Goal: Task Accomplishment & Management: Complete application form

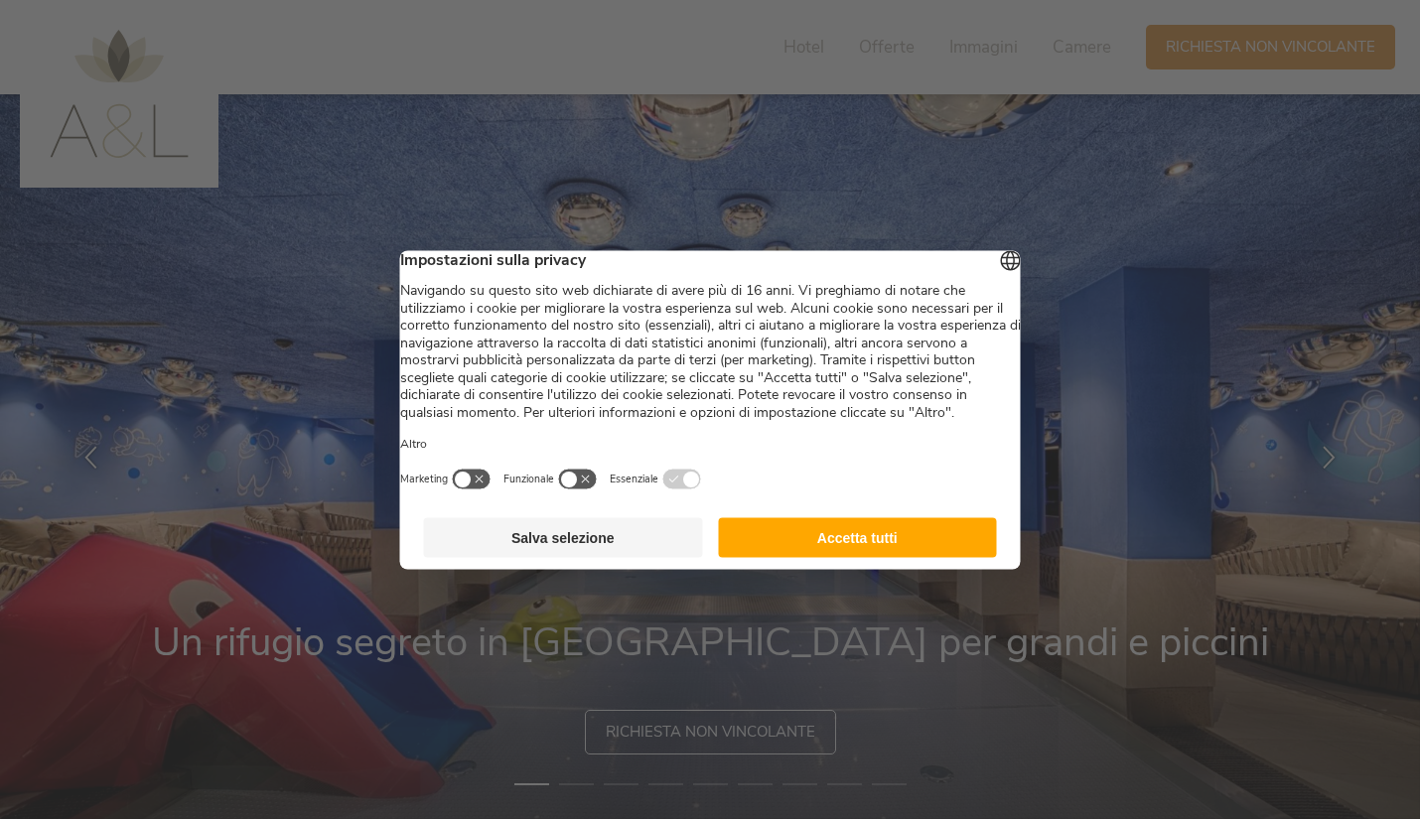
click at [884, 557] on button "Accetta tutti" at bounding box center [857, 538] width 279 height 40
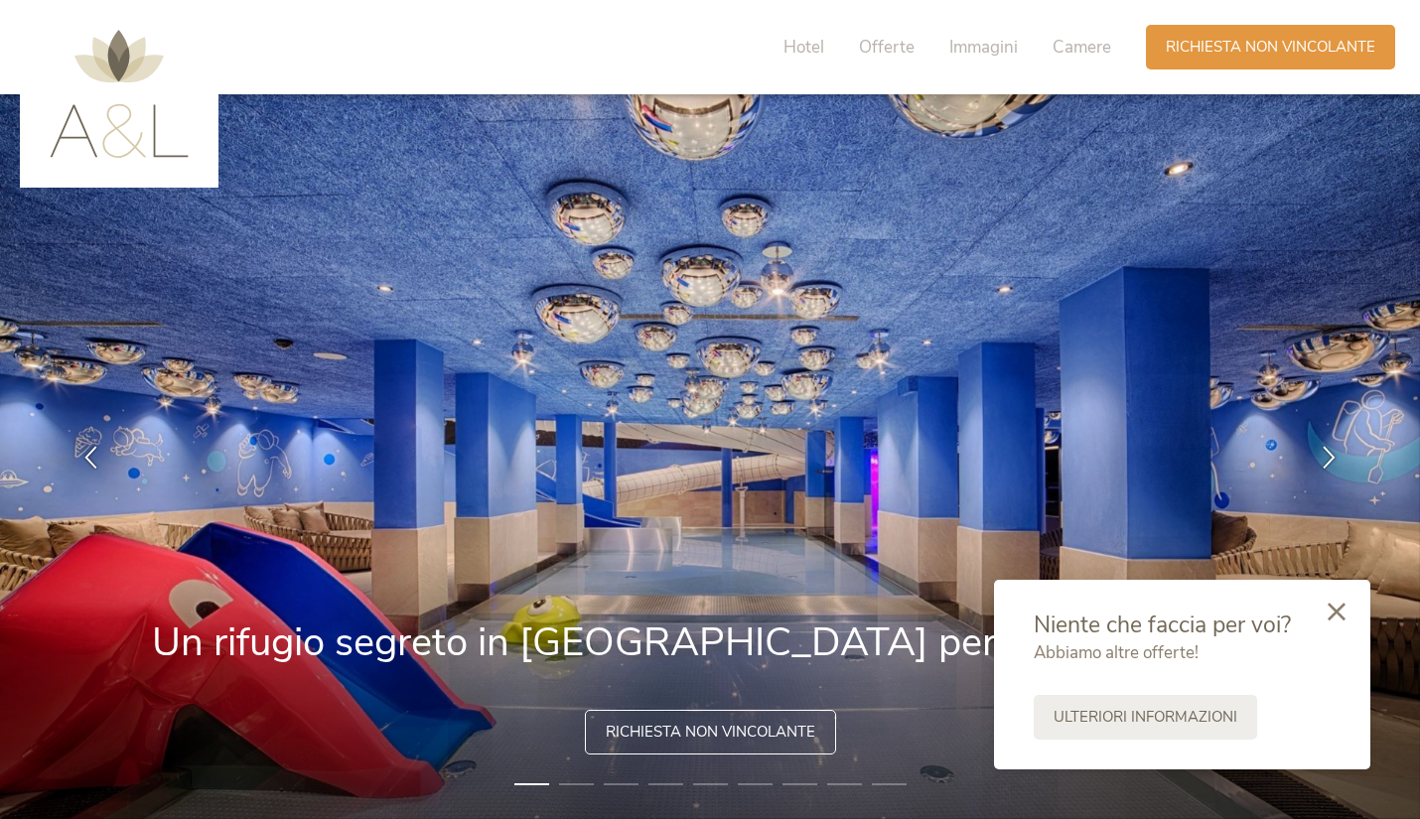
click at [1343, 606] on icon at bounding box center [1337, 612] width 18 height 18
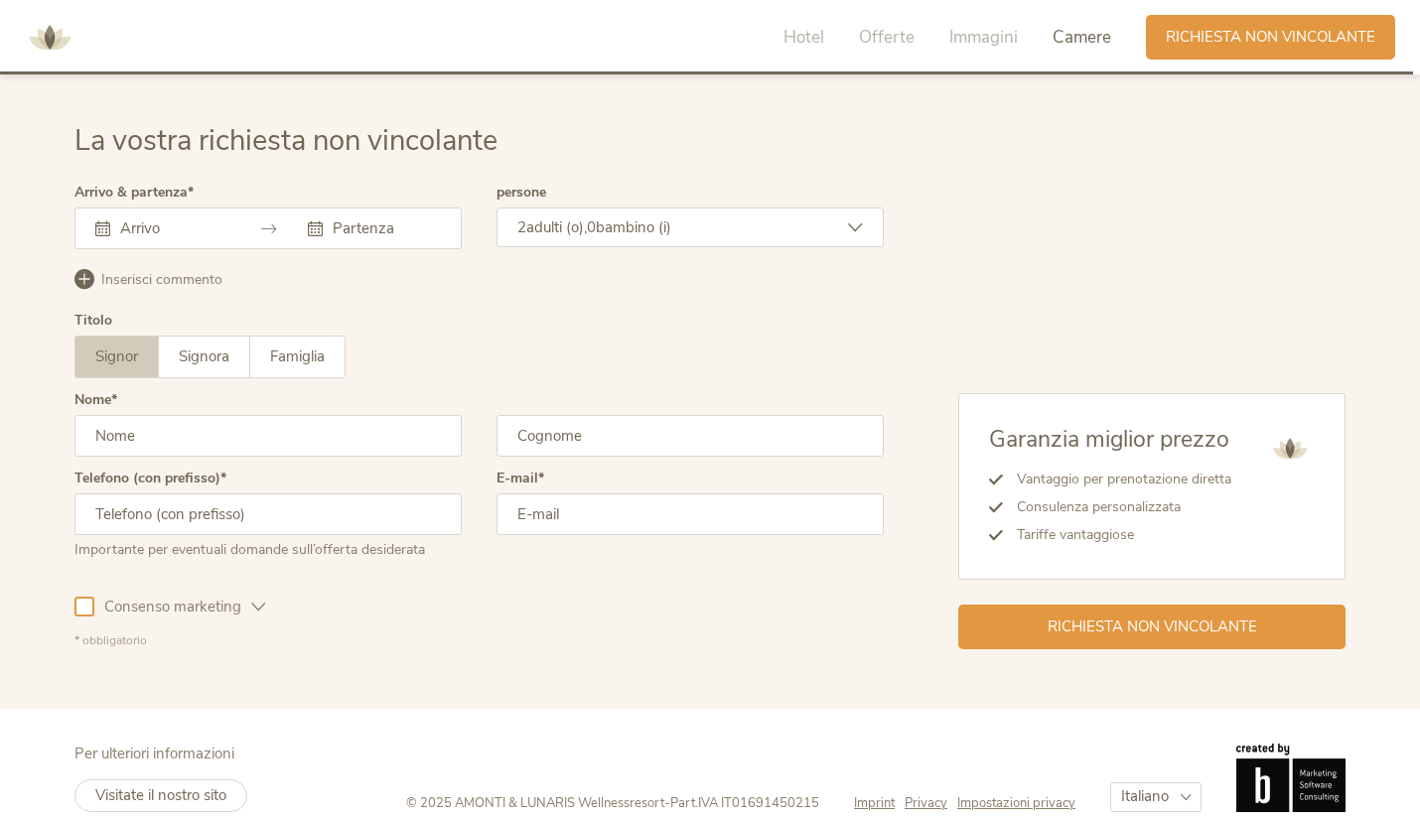
scroll to position [5819, 0]
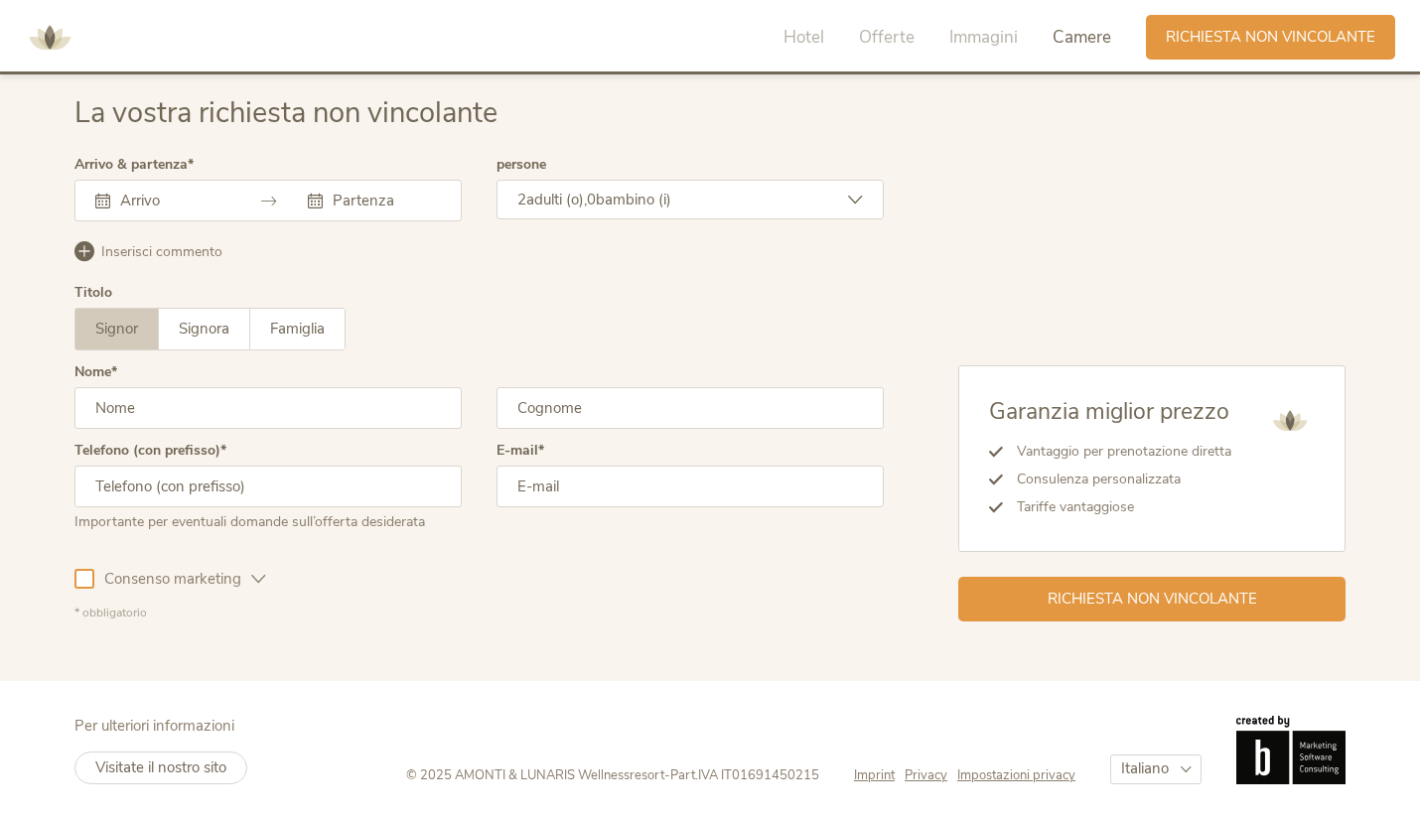
click at [186, 194] on input "text" at bounding box center [171, 201] width 113 height 20
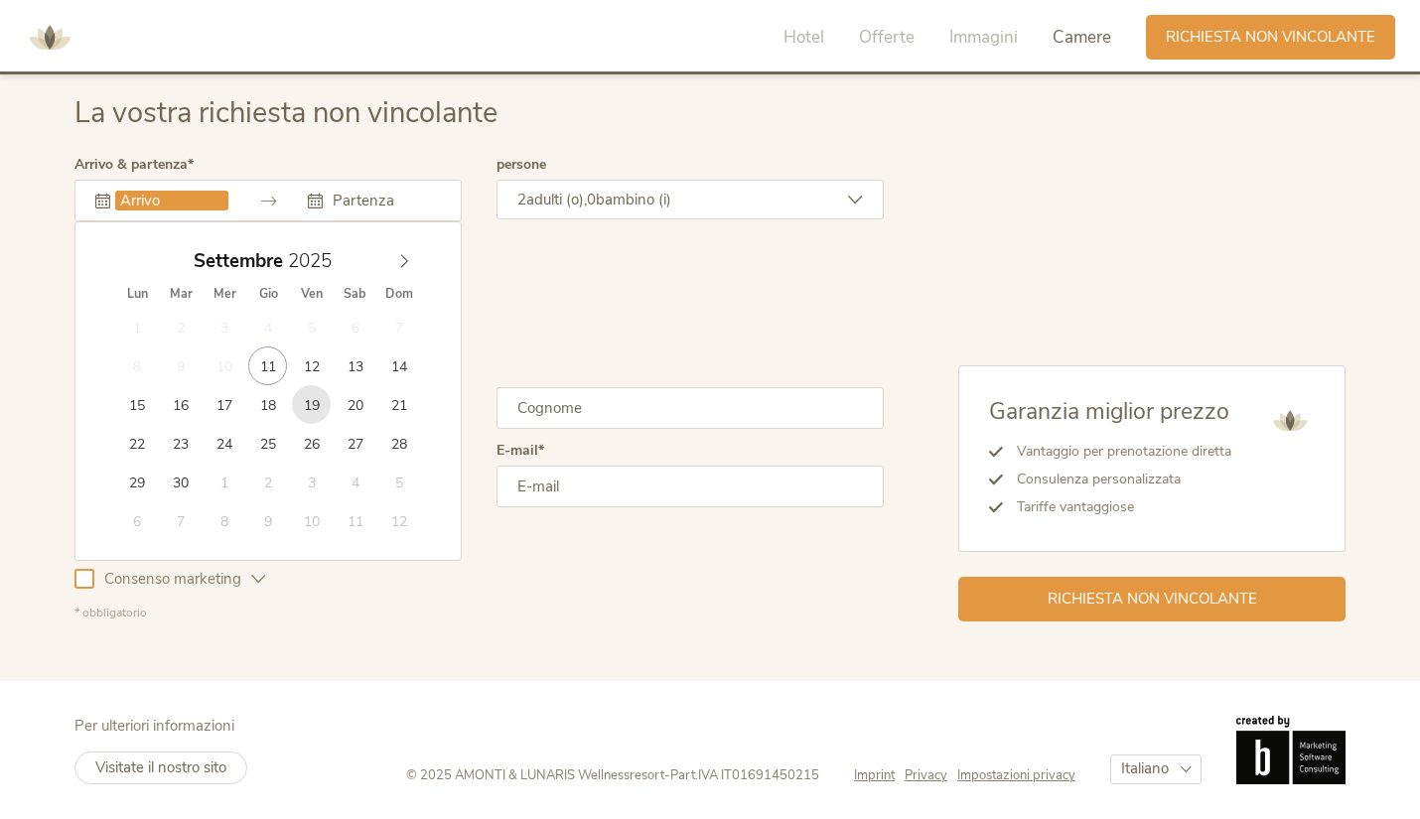
type input "[DATE]"
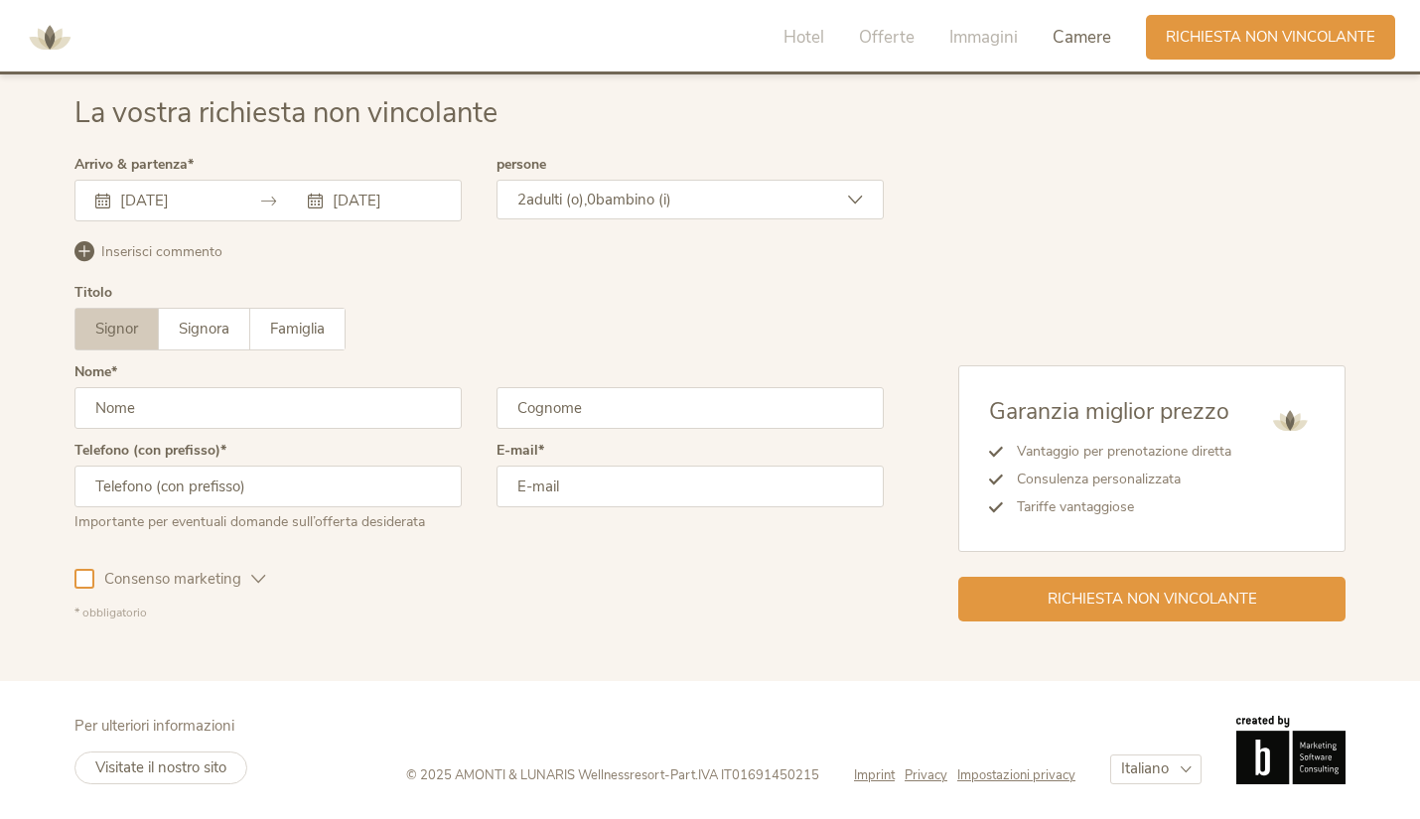
click at [585, 202] on span "adulti (o)," at bounding box center [556, 200] width 61 height 20
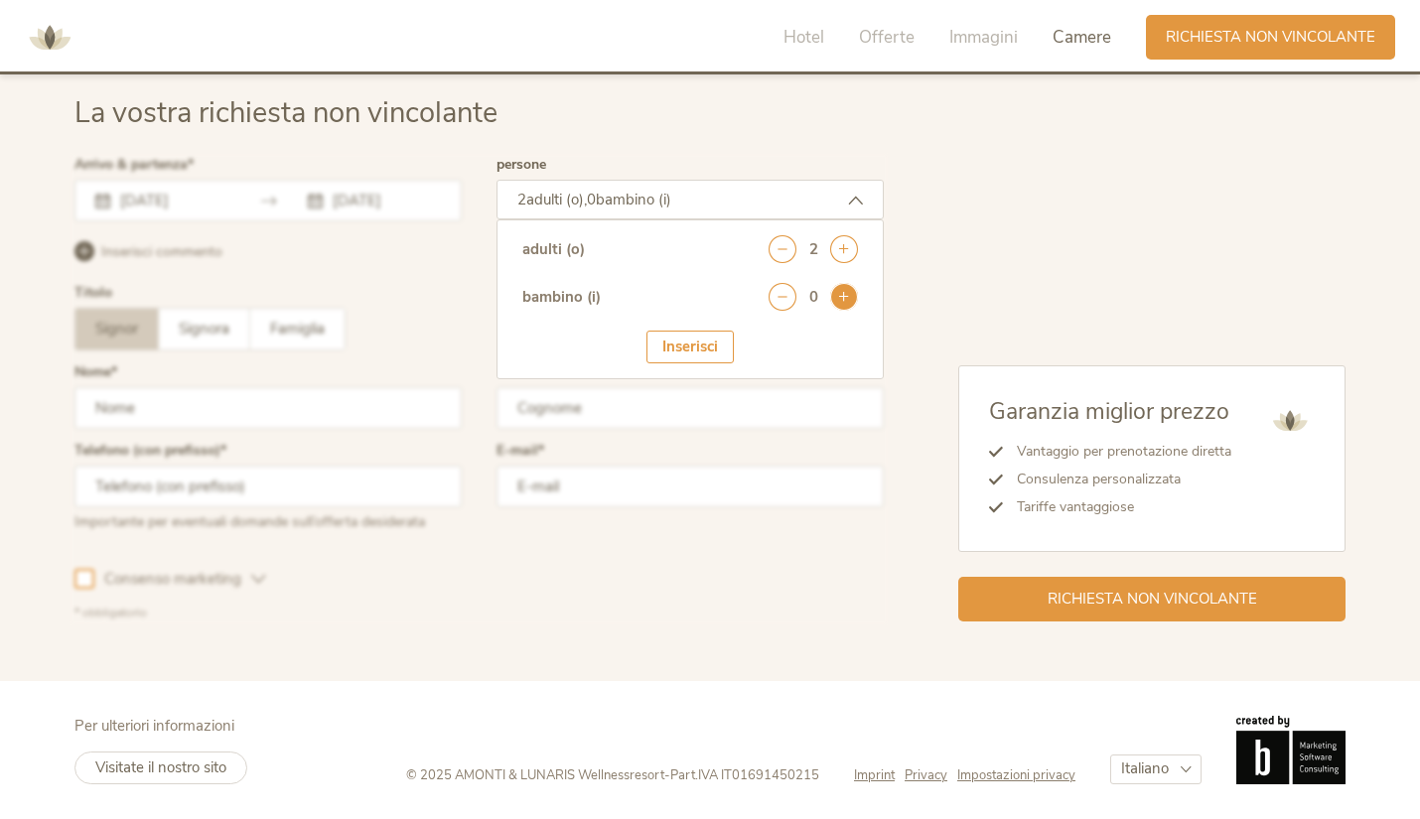
click at [838, 303] on icon at bounding box center [844, 297] width 28 height 28
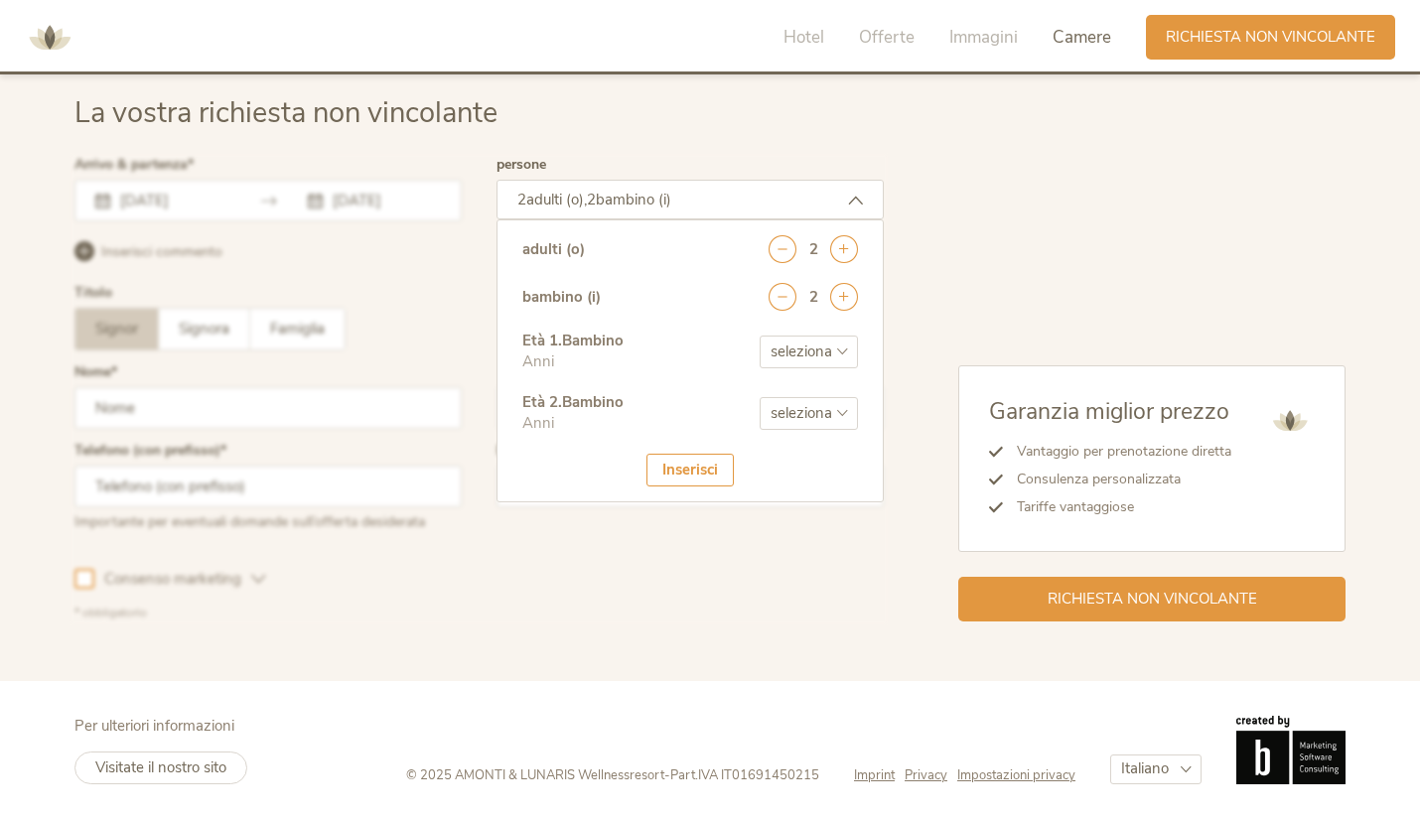
click at [778, 354] on select "seleziona 0 1 2 3 4 5 6 7 8 9 10 11 12 13 14 15 16 17" at bounding box center [809, 352] width 98 height 33
select select "7"
click at [760, 336] on select "seleziona 0 1 2 3 4 5 6 7 8 9 10 11 12 13 14 15 16 17" at bounding box center [809, 352] width 98 height 33
click at [782, 424] on select "seleziona 0 1 2 3 4 5 6 7 8 9 10 11 12 13 14 15 16 17" at bounding box center [809, 413] width 98 height 33
select select "10"
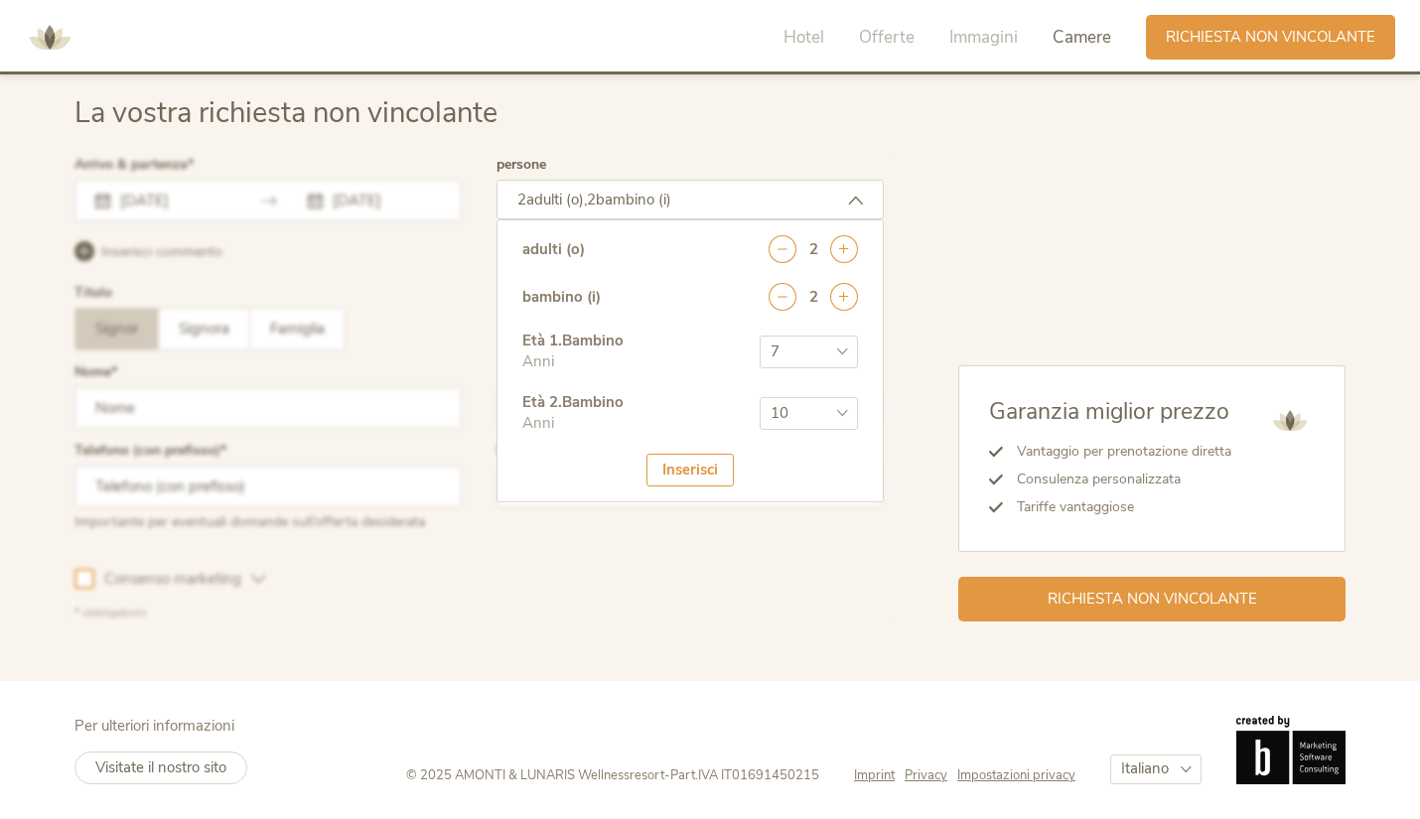
click at [760, 397] on select "seleziona 0 1 2 3 4 5 6 7 8 9 10 11 12 13 14 15 16 17" at bounding box center [809, 413] width 98 height 33
click at [729, 466] on div "Inserisci" at bounding box center [690, 470] width 87 height 33
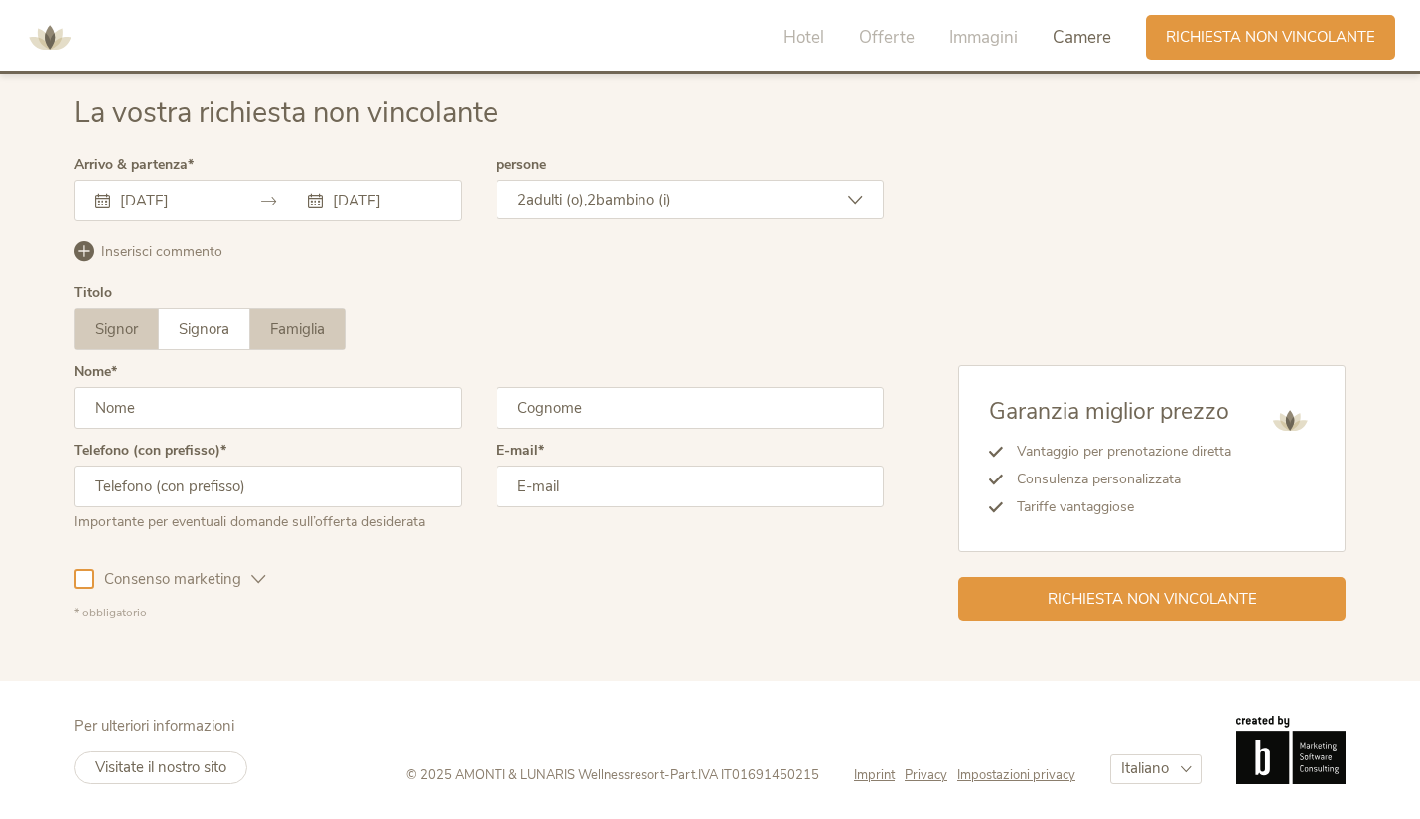
click at [332, 328] on label "Famiglia" at bounding box center [297, 329] width 94 height 41
click at [200, 327] on span "Signora" at bounding box center [204, 329] width 51 height 20
click at [198, 397] on input "text" at bounding box center [267, 408] width 387 height 42
type input "BENEDETTA"
type input "BERGOMI"
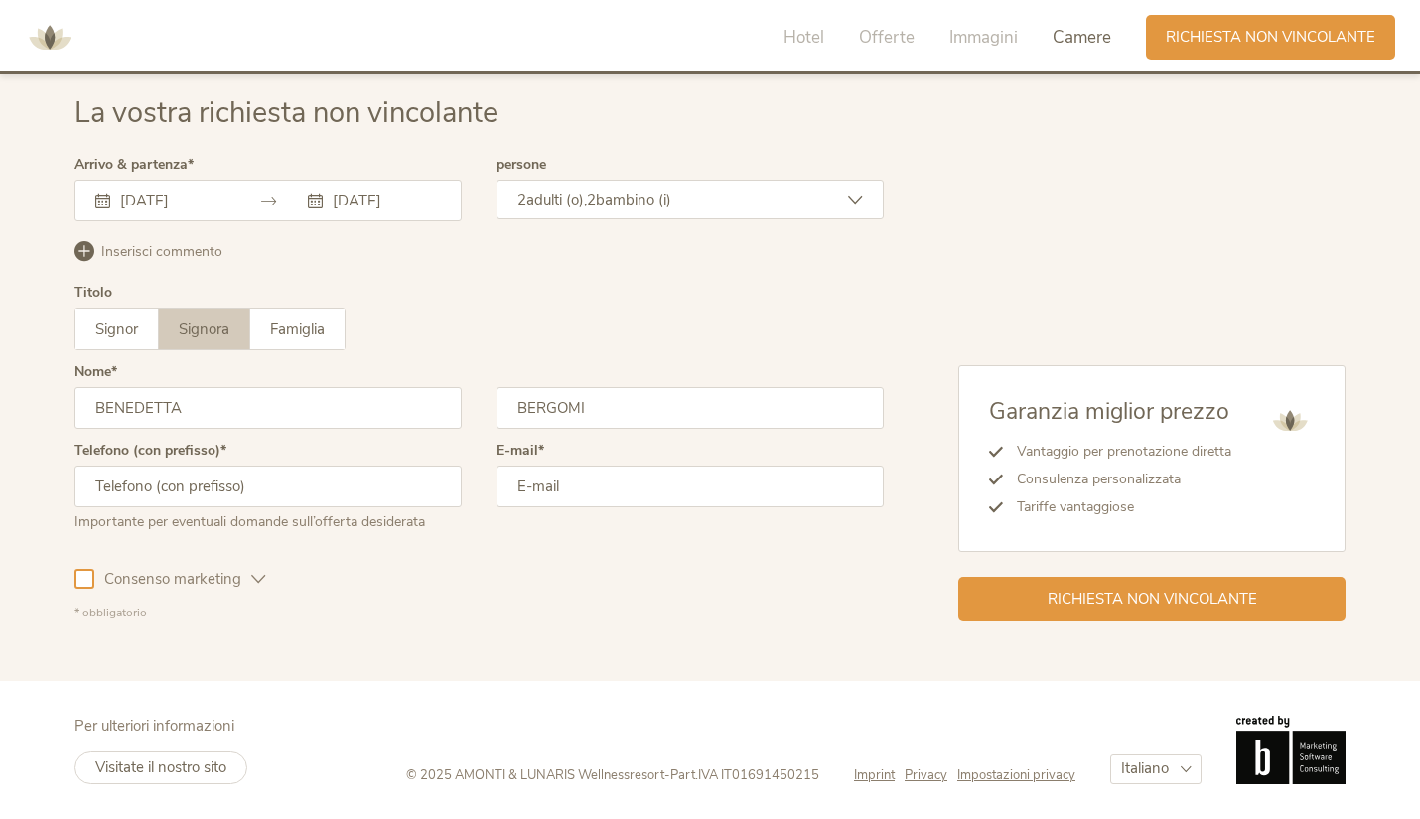
type input "3347940484"
type input "[EMAIL_ADDRESS][DOMAIN_NAME]"
click at [453, 622] on div "La vostra richiesta non vincolante Arrivo & partenza [DATE] [DATE] [DATE] Lun M…" at bounding box center [710, 358] width 1420 height 648
drag, startPoint x: 228, startPoint y: 510, endPoint x: 0, endPoint y: 469, distance: 232.1
click at [0, 469] on div "La vostra richiesta non vincolante Arrivo & partenza [DATE] [DATE] [DATE] Lun M…" at bounding box center [710, 358] width 1420 height 648
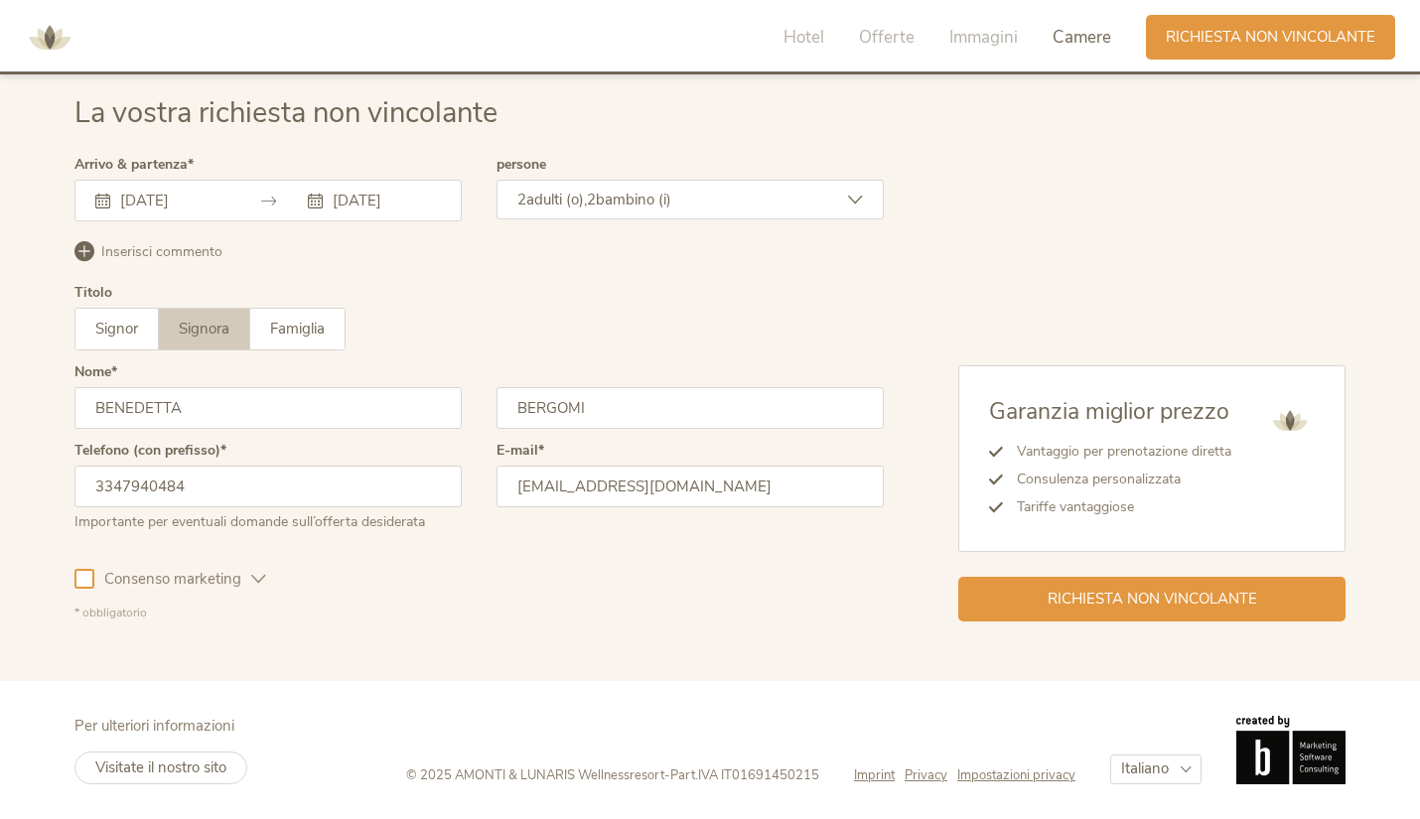
click at [453, 515] on div "Importante per eventuali domande sull’offerta desiderata" at bounding box center [267, 520] width 387 height 25
drag, startPoint x: 290, startPoint y: 494, endPoint x: 0, endPoint y: 468, distance: 291.2
click at [0, 468] on div "La vostra richiesta non vincolante Arrivo & partenza [DATE] [DATE] [DATE] Lun M…" at bounding box center [710, 358] width 1420 height 648
type input "3389508082"
click at [481, 613] on div "* obbligatorio" at bounding box center [479, 613] width 810 height 17
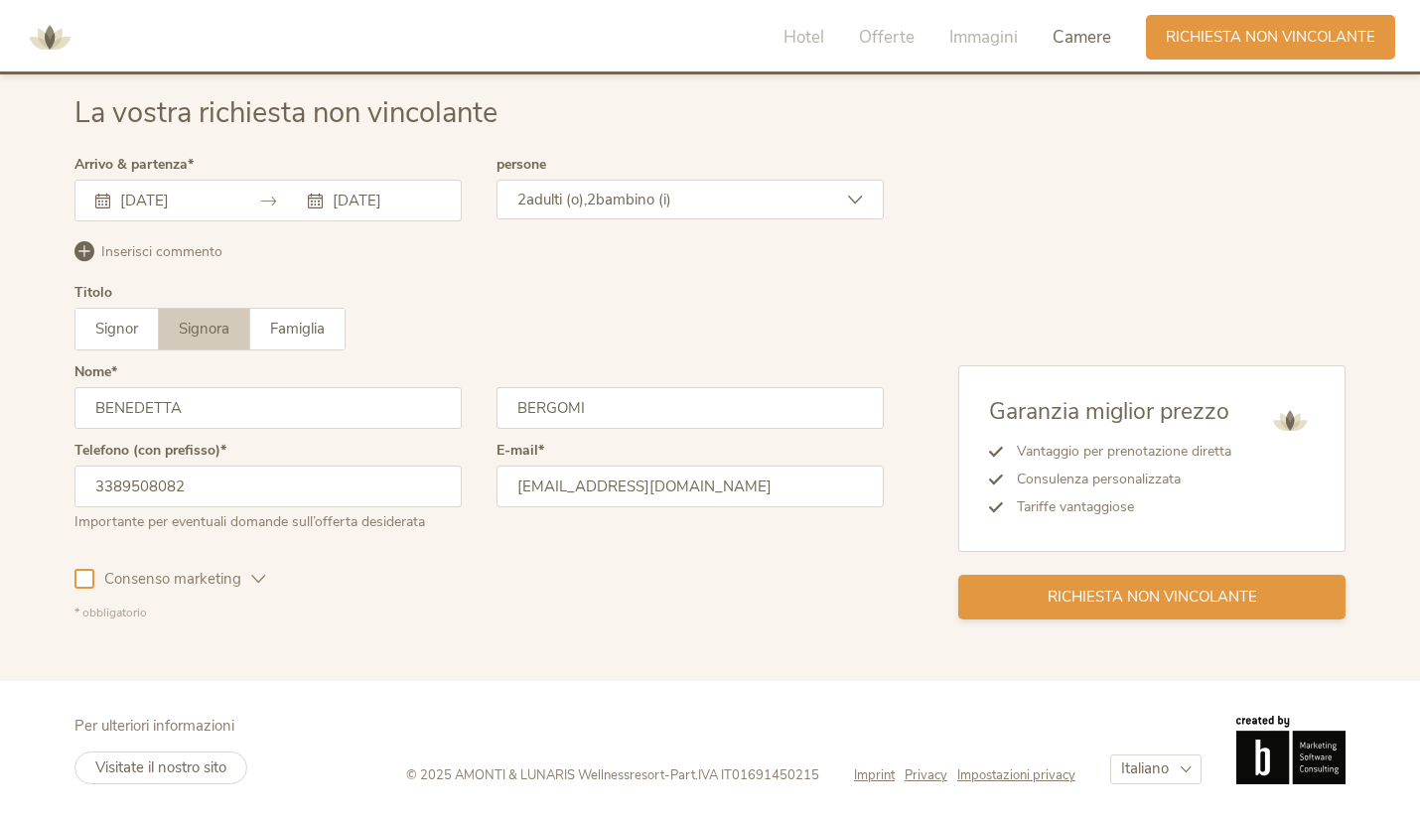
click at [1046, 602] on div "Richiesta non vincolante" at bounding box center [1152, 597] width 387 height 45
